Goal: Task Accomplishment & Management: Complete application form

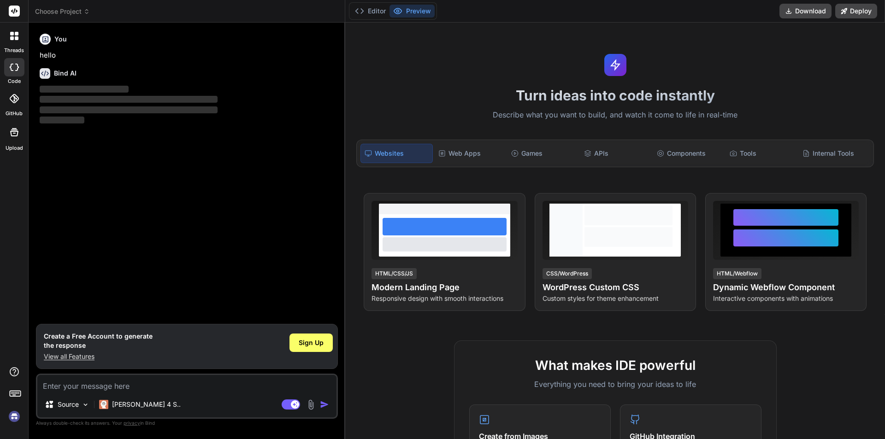
type textarea "x"
click at [319, 342] on span "Sign Up" at bounding box center [311, 342] width 25 height 9
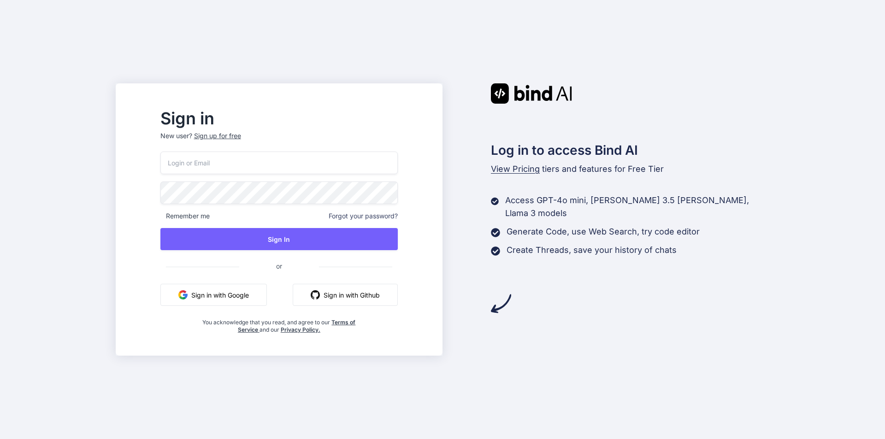
click at [242, 292] on button "Sign in with Google" at bounding box center [213, 295] width 107 height 22
